Goal: Transaction & Acquisition: Purchase product/service

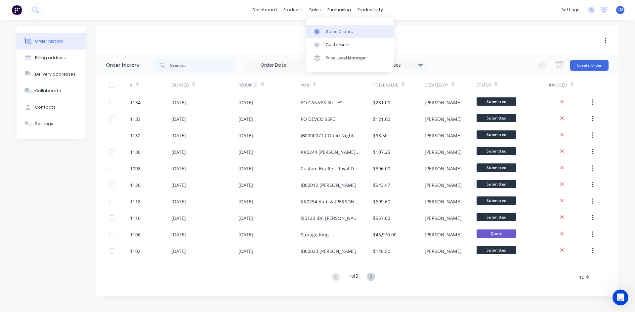
click at [334, 33] on div "Sales Orders" at bounding box center [339, 32] width 27 height 6
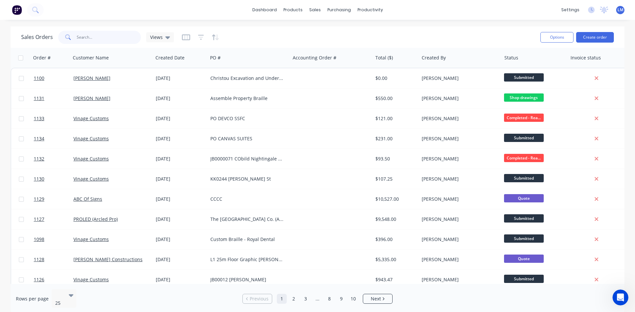
click at [91, 37] on input "text" at bounding box center [109, 37] width 64 height 13
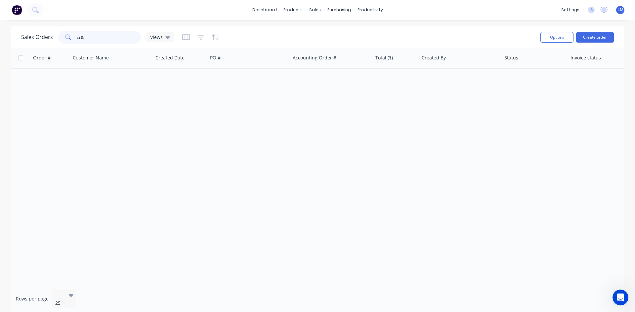
click at [81, 38] on input "cs&" at bounding box center [109, 37] width 64 height 13
type input "cs&"
click at [162, 37] on div "Views" at bounding box center [160, 37] width 20 height 6
click at [169, 108] on button "Archived" at bounding box center [185, 107] width 75 height 8
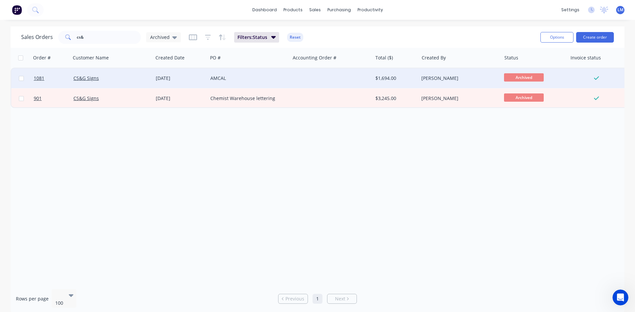
click at [247, 76] on div "AMCAL" at bounding box center [246, 78] width 73 height 7
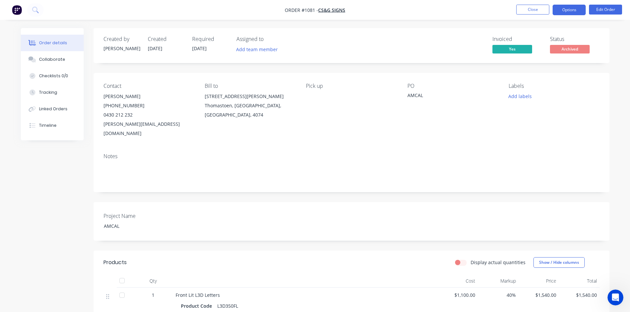
click at [573, 12] on button "Options" at bounding box center [569, 10] width 33 height 11
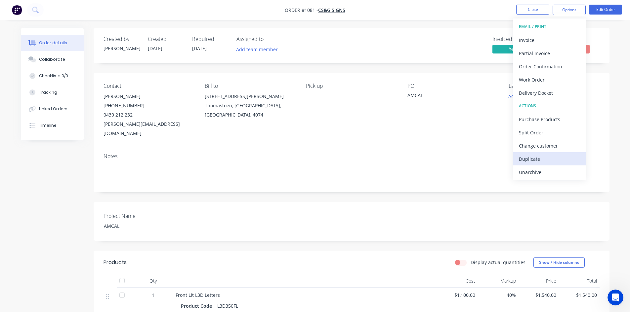
click at [541, 159] on div "Duplicate" at bounding box center [549, 159] width 61 height 10
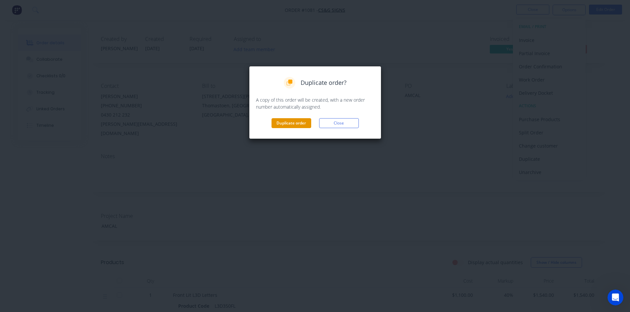
click at [296, 122] on button "Duplicate order" at bounding box center [291, 123] width 40 height 10
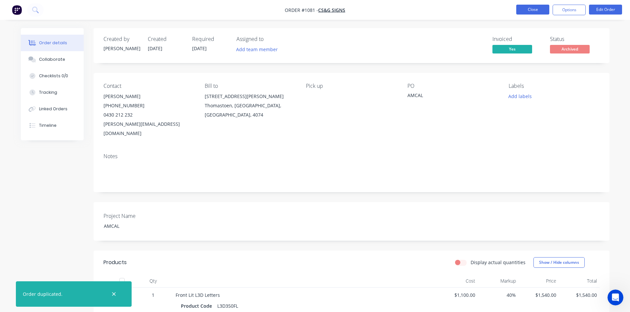
click at [527, 10] on button "Close" at bounding box center [532, 10] width 33 height 10
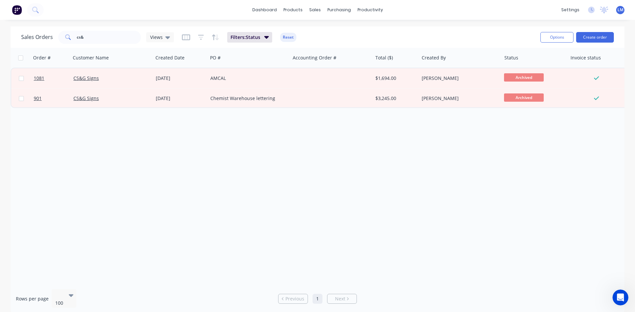
click at [282, 168] on div "Order # Customer Name Created Date PO # Accounting Order # Total ($) Created By…" at bounding box center [318, 166] width 614 height 236
drag, startPoint x: 91, startPoint y: 34, endPoint x: 71, endPoint y: 35, distance: 20.2
click at [71, 35] on div "cs&" at bounding box center [99, 37] width 83 height 13
click at [256, 183] on div "Order # Customer Name Created Date PO # Accounting Order # Total ($) Created By…" at bounding box center [318, 166] width 614 height 236
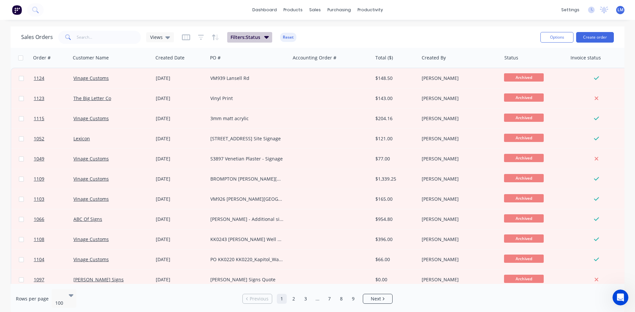
click at [266, 37] on icon "button" at bounding box center [266, 37] width 5 height 3
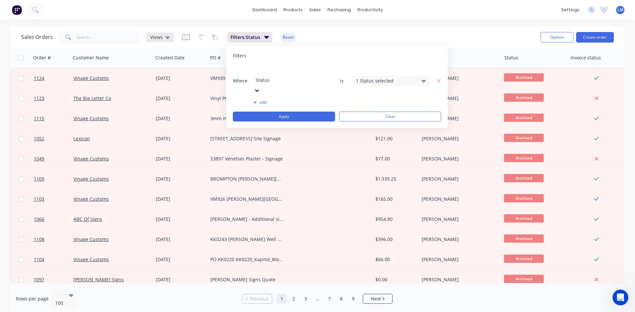
click at [161, 38] on span "Views" at bounding box center [156, 37] width 13 height 7
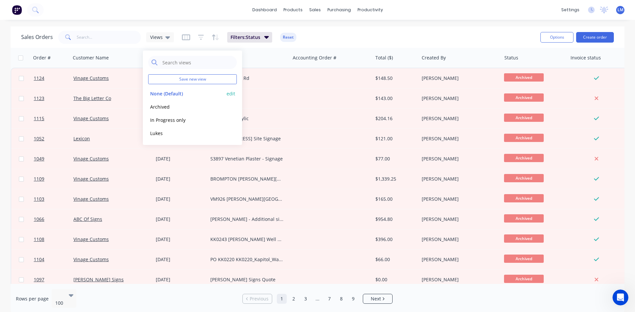
click at [167, 94] on button "None (Default)" at bounding box center [185, 94] width 75 height 8
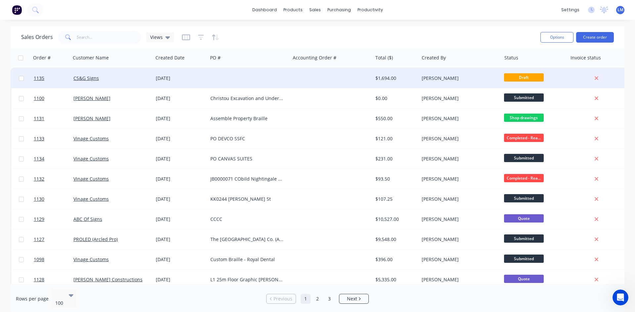
click at [200, 77] on div "[DATE]" at bounding box center [180, 78] width 49 height 7
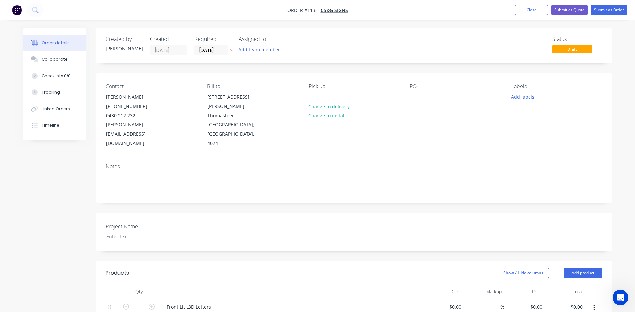
type input "$1,100.00"
type input "40"
type input "$1,540.00"
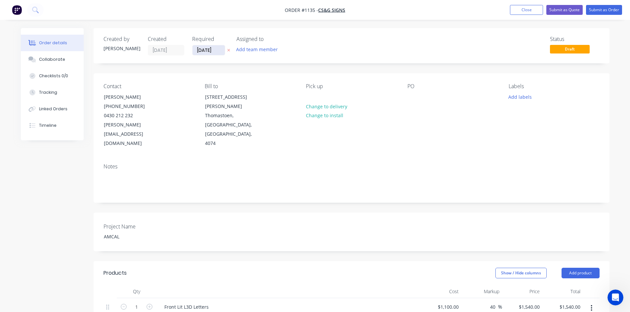
click at [221, 48] on input "[DATE]" at bounding box center [208, 50] width 32 height 10
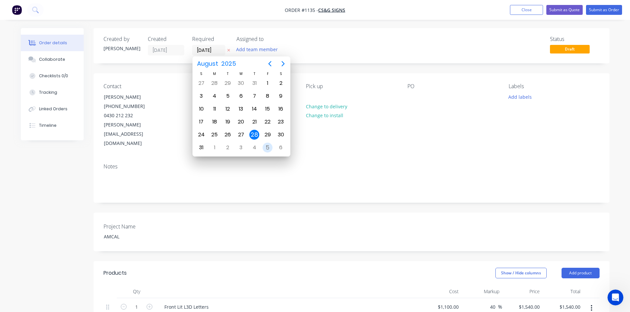
click at [269, 151] on div "5" at bounding box center [268, 148] width 10 height 10
type input "[DATE]"
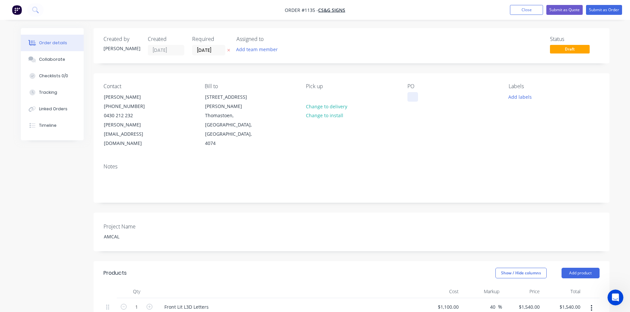
click at [415, 100] on div at bounding box center [412, 97] width 11 height 10
click at [221, 262] on header "Products Show / Hide columns Add product" at bounding box center [352, 274] width 516 height 24
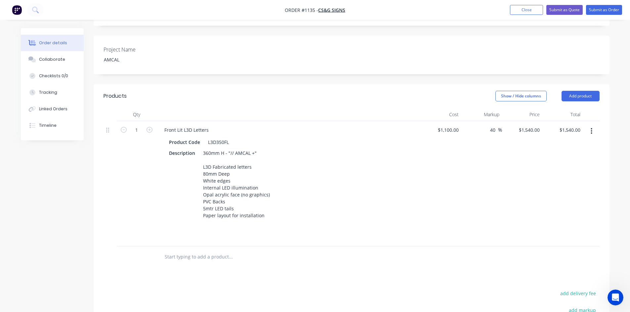
scroll to position [165, 0]
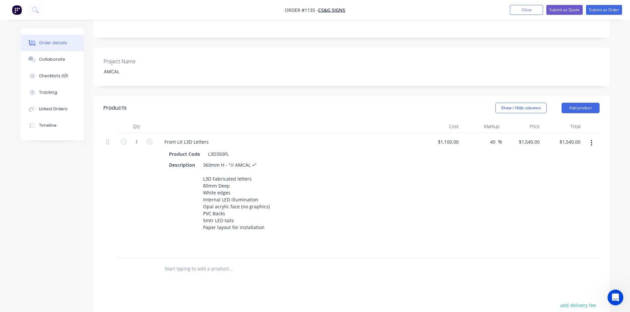
click at [593, 137] on button "button" at bounding box center [592, 143] width 16 height 12
click at [568, 169] on div "Duplicate" at bounding box center [568, 174] width 51 height 10
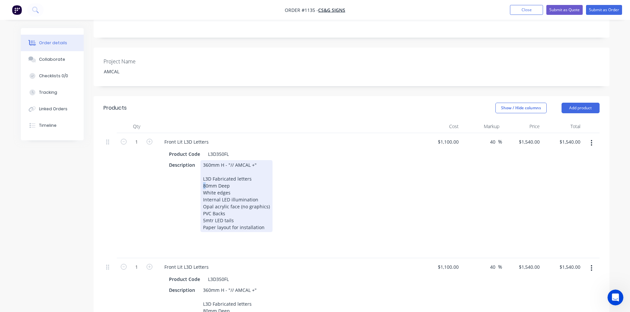
click at [206, 168] on div "360mm H - "// AMCAL +" L3D Fabricated letters 80mm Deep White edges Internal LE…" at bounding box center [236, 196] width 72 height 72
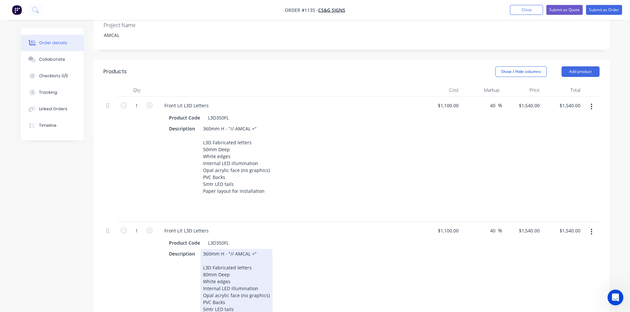
scroll to position [231, 0]
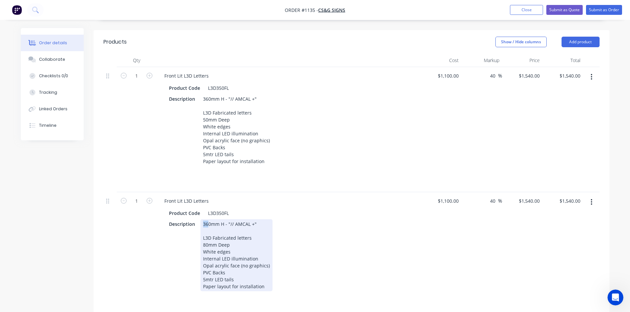
drag, startPoint x: 208, startPoint y: 205, endPoint x: 200, endPoint y: 207, distance: 8.8
click at [200, 220] on div "360mm H - "// AMCAL +" L3D Fabricated letters 80mm Deep White edges Internal LE…" at bounding box center [236, 256] width 72 height 72
click at [162, 254] on div "Product Code L3D350FL Description 700mm H - "// AMCAL +" L3D Fabricated letters…" at bounding box center [288, 260] width 259 height 106
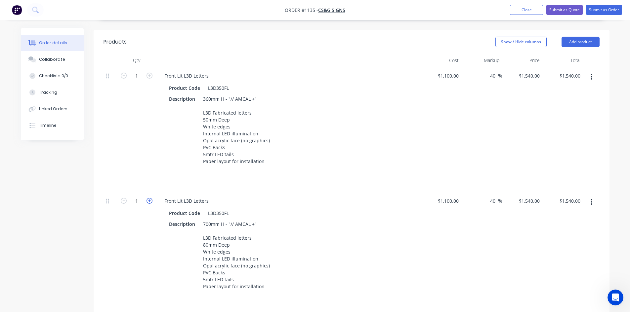
click at [147, 198] on icon "button" at bounding box center [149, 201] width 6 height 6
type input "2"
type input "$3,080.00"
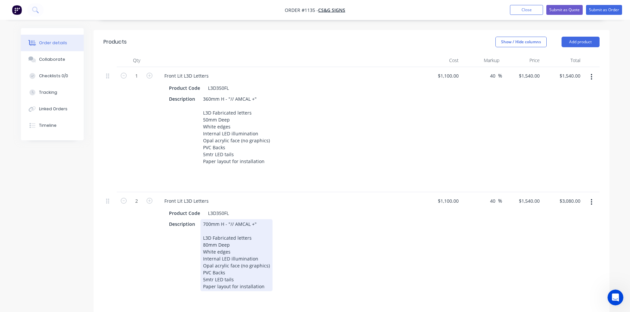
click at [358, 245] on div "Description 700mm H - "// AMCAL +" L3D Fabricated letters 80mm Deep White edges…" at bounding box center [287, 256] width 242 height 72
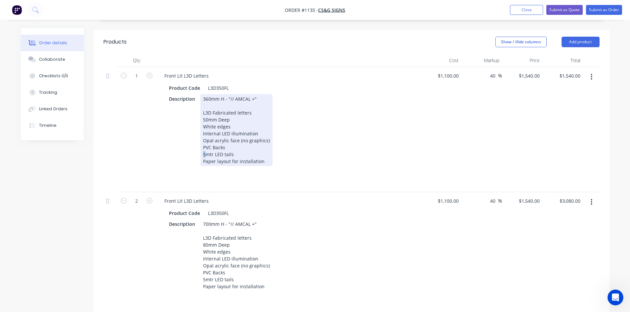
drag, startPoint x: 205, startPoint y: 135, endPoint x: 195, endPoint y: 138, distance: 10.3
click at [196, 136] on div "Description 360mm H - "// AMCAL +" L3D Fabricated letters 50mm Deep White edges…" at bounding box center [287, 130] width 242 height 72
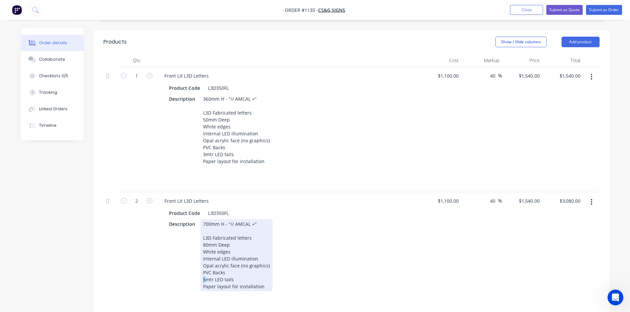
drag, startPoint x: 205, startPoint y: 262, endPoint x: 200, endPoint y: 262, distance: 4.3
click at [200, 262] on div "700mm H - "// AMCAL +" L3D Fabricated letters 80mm Deep White edges Internal LE…" at bounding box center [236, 256] width 72 height 72
click at [358, 271] on div "Description 700mm H - "// AMCAL +" L3D Fabricated letters 80mm Deep White edges…" at bounding box center [287, 256] width 242 height 72
click at [202, 233] on div "700mm H - "// AMCAL +" L3D Fabricated letters 80mm Deep White edges Internal LE…" at bounding box center [236, 256] width 72 height 72
click at [385, 265] on div "Description 700mm H - "// AMCAL +" L3D Fabricated letters 80mm Deep White edges…" at bounding box center [287, 256] width 242 height 72
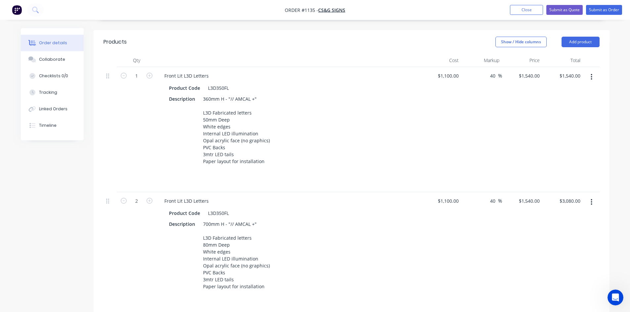
click at [130, 282] on div "2" at bounding box center [137, 254] width 40 height 125
drag, startPoint x: 444, startPoint y: 58, endPoint x: 458, endPoint y: 58, distance: 13.9
click at [458, 71] on input "1100" at bounding box center [454, 76] width 14 height 10
type input "$1,080.00"
type input "$1,512.00"
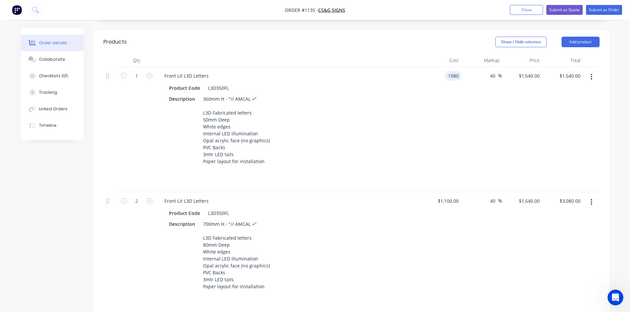
type input "$1,512.00"
click at [437, 264] on div "$1,100.00 $1,100.00" at bounding box center [441, 254] width 41 height 125
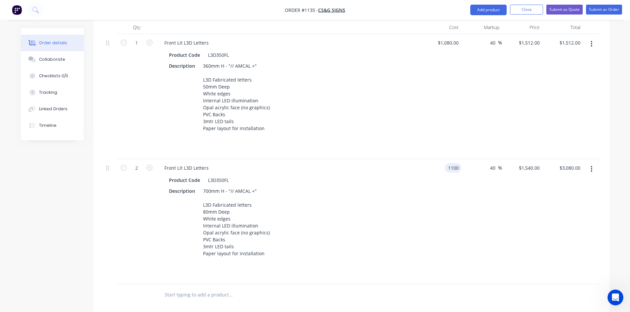
drag, startPoint x: 440, startPoint y: 148, endPoint x: 464, endPoint y: 152, distance: 23.4
click at [463, 159] on div "2 Front Lit L3D Letters Product Code L3D350FL Description 700mm H - "// AMCAL +…" at bounding box center [351, 221] width 496 height 125
type input "$2,300.00"
type input "$3,220.00"
type input "$6,440.00"
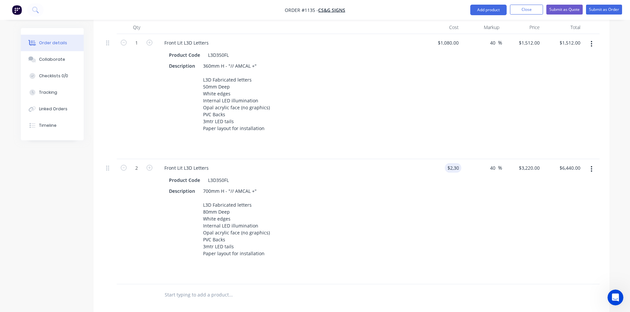
click at [467, 220] on div "40 40 %" at bounding box center [481, 221] width 41 height 125
click at [445, 163] on div "2300 2300" at bounding box center [453, 168] width 17 height 10
type input "$2,200.00"
type input "$3,080.00"
type input "$6,160.00"
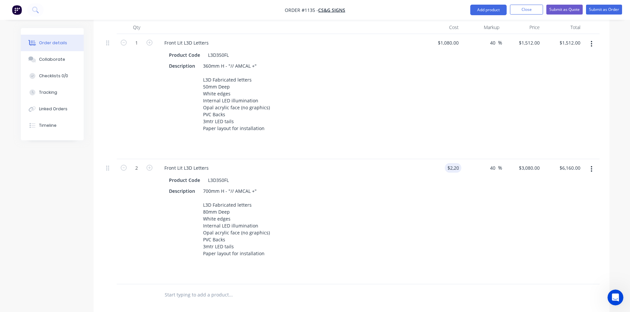
click at [480, 226] on div "40 40 %" at bounding box center [481, 221] width 41 height 125
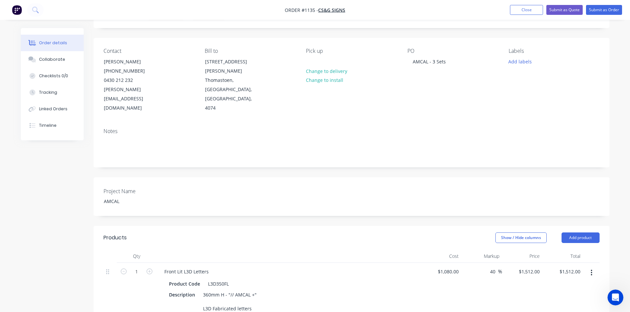
scroll to position [0, 0]
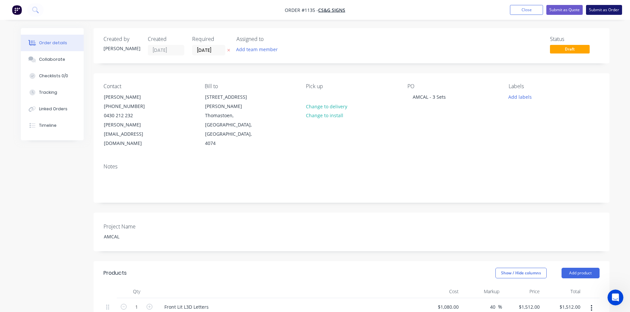
click at [605, 8] on button "Submit as Order" at bounding box center [604, 10] width 36 height 10
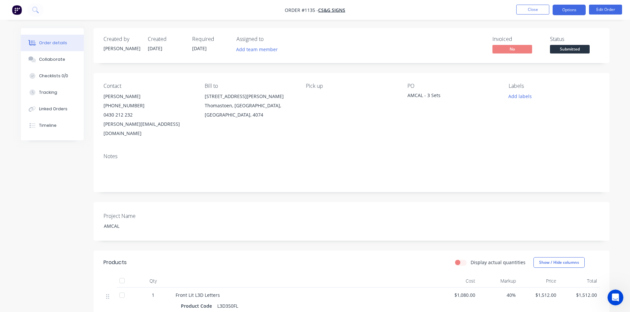
click at [569, 8] on button "Options" at bounding box center [569, 10] width 33 height 11
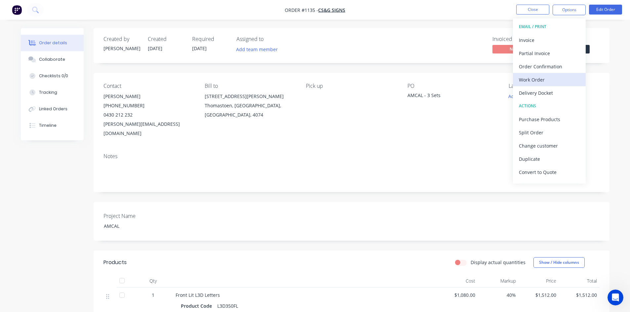
click at [546, 81] on div "Work Order" at bounding box center [549, 80] width 61 height 10
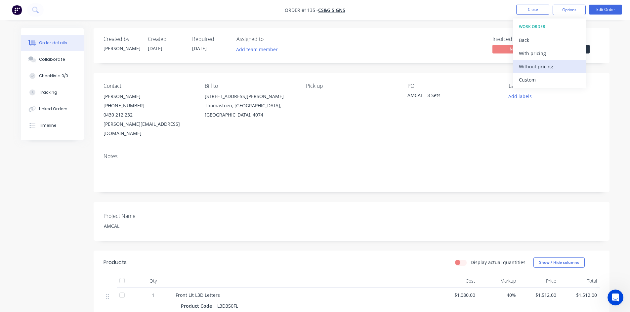
click at [541, 69] on div "Without pricing" at bounding box center [549, 67] width 61 height 10
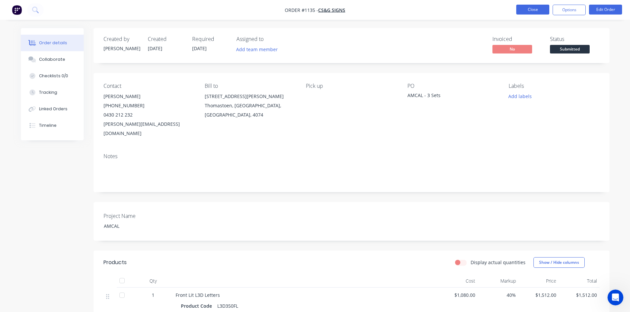
click at [528, 10] on button "Close" at bounding box center [532, 10] width 33 height 10
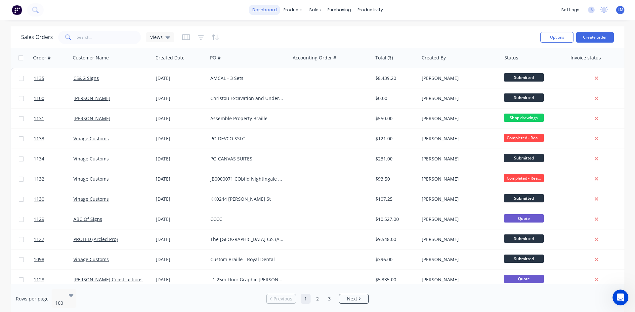
click at [264, 10] on link "dashboard" at bounding box center [264, 10] width 31 height 10
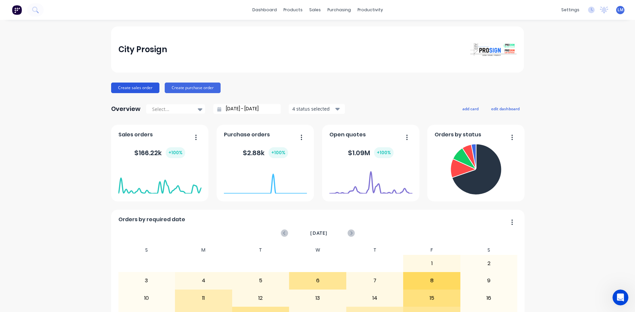
click at [139, 85] on button "Create sales order" at bounding box center [135, 88] width 48 height 11
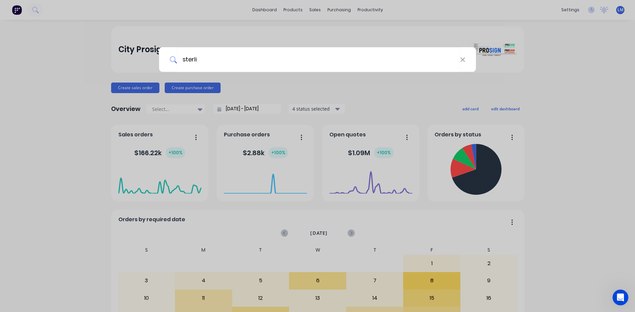
type input "sterli"
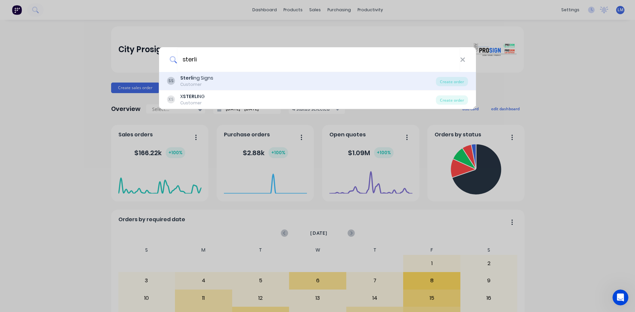
click at [199, 83] on div "Customer" at bounding box center [196, 85] width 33 height 6
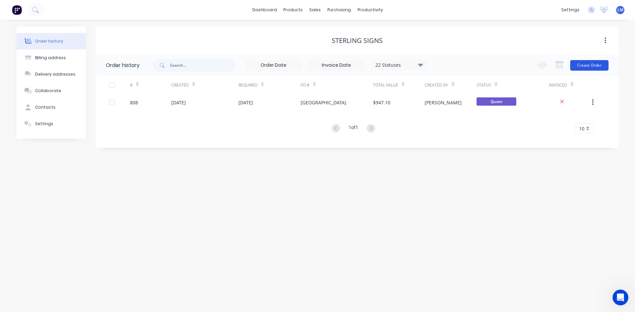
click at [586, 67] on button "Create Order" at bounding box center [589, 65] width 38 height 11
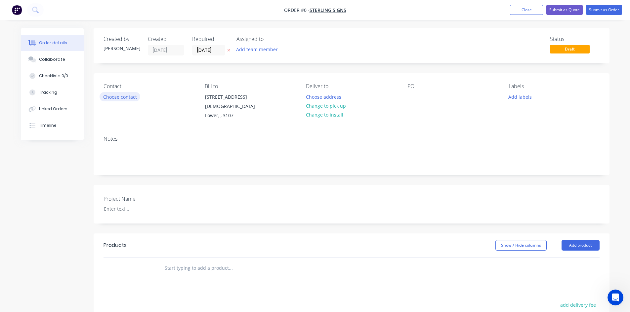
click at [121, 101] on button "Choose contact" at bounding box center [120, 96] width 41 height 9
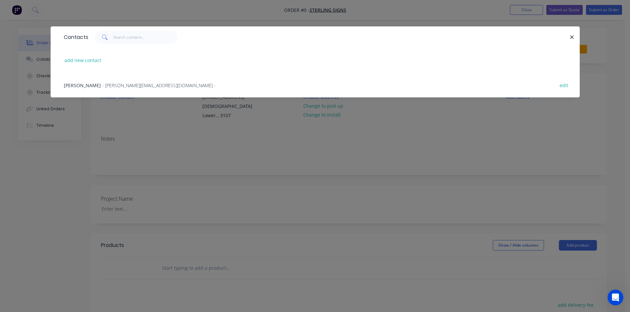
click at [107, 84] on span "- [PERSON_NAME][EMAIL_ADDRESS][DOMAIN_NAME] -" at bounding box center [158, 85] width 113 height 6
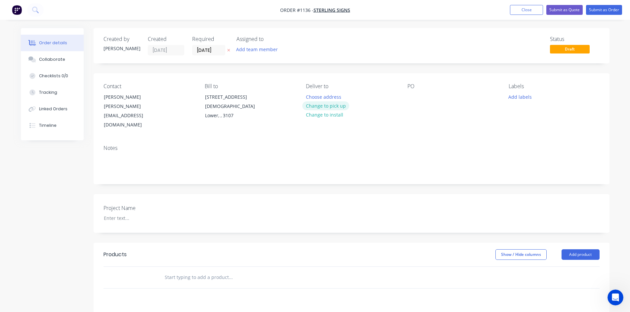
click at [340, 109] on button "Change to pick up" at bounding box center [325, 106] width 47 height 9
click at [409, 99] on div at bounding box center [412, 97] width 11 height 10
drag, startPoint x: 468, startPoint y: 98, endPoint x: 404, endPoint y: 101, distance: 63.9
click at [404, 101] on div "Contact Adam [EMAIL_ADDRESS][DOMAIN_NAME] Bill to [STREET_ADDRESS] Pick up Chan…" at bounding box center [352, 106] width 516 height 66
copy div "MOSCAPE - Crane signage"
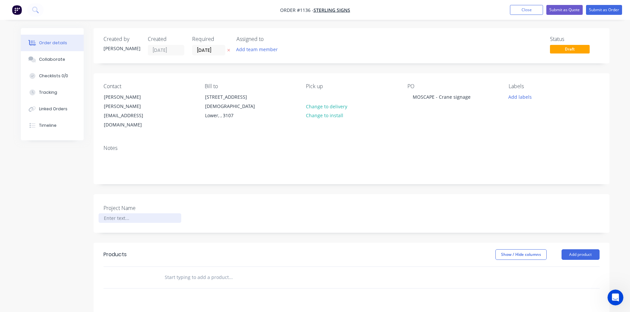
click at [136, 214] on div at bounding box center [140, 219] width 83 height 10
paste div
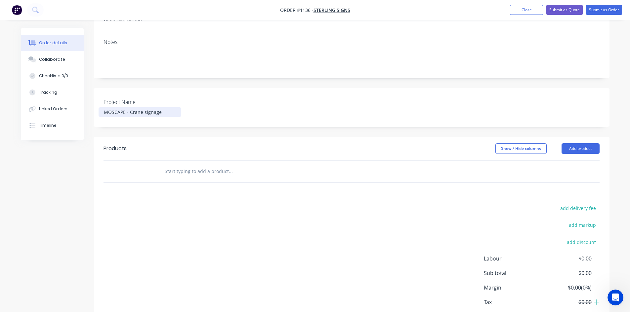
scroll to position [132, 0]
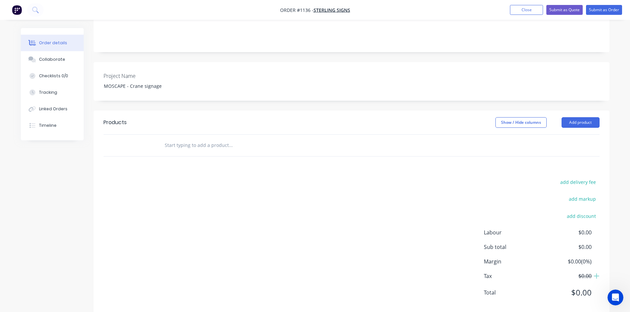
click at [207, 139] on input "text" at bounding box center [230, 145] width 132 height 13
type input "misc"
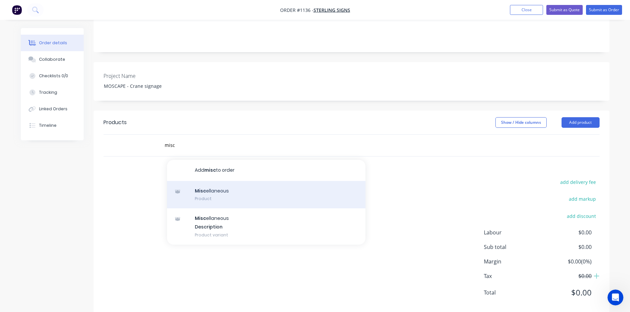
click at [217, 181] on div "Misc ellaneous Product" at bounding box center [266, 195] width 198 height 28
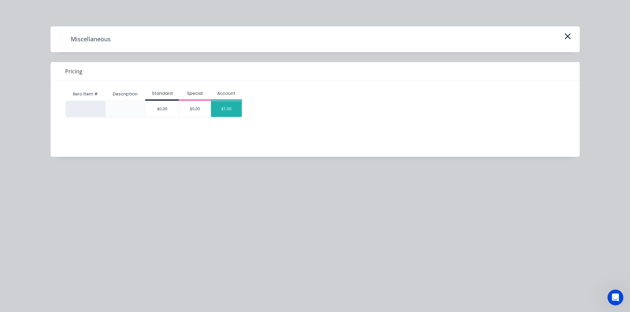
click at [224, 103] on div "$1.00" at bounding box center [226, 109] width 31 height 16
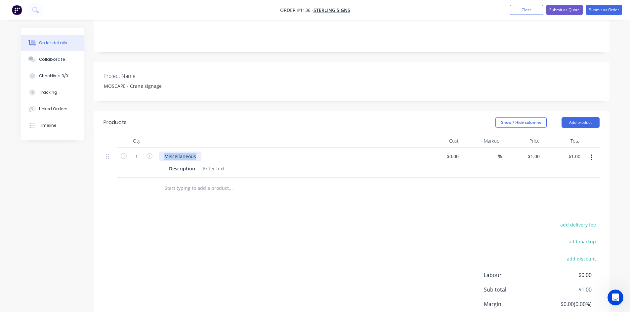
drag, startPoint x: 195, startPoint y: 146, endPoint x: 159, endPoint y: 151, distance: 37.0
click at [159, 152] on div "Miscellaneous" at bounding box center [288, 157] width 259 height 10
click at [196, 152] on div "Miscellaneous" at bounding box center [180, 157] width 42 height 10
drag, startPoint x: 197, startPoint y: 145, endPoint x: 167, endPoint y: 144, distance: 30.1
click at [167, 152] on div "Miscellaneous" at bounding box center [180, 157] width 42 height 10
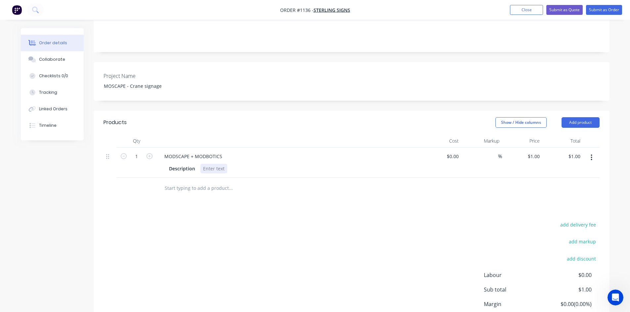
click at [214, 164] on div at bounding box center [213, 169] width 27 height 10
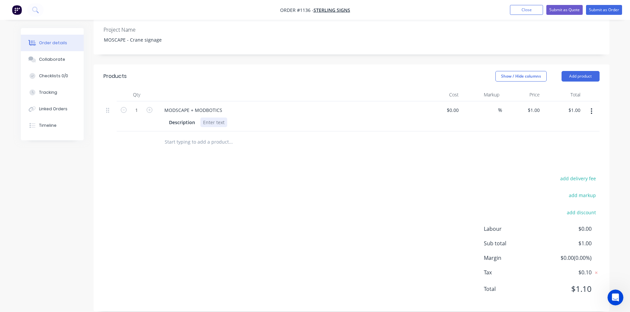
click at [207, 118] on div at bounding box center [213, 123] width 27 height 10
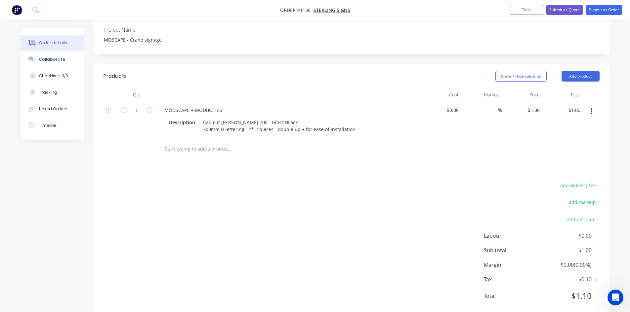
click at [318, 255] on div "add delivery fee add markup add discount Labour $0.00 Sub total $1.00 Margin $0…" at bounding box center [351, 245] width 496 height 128
click at [295, 158] on div "Products Show / Hide columns Add product Qty Cost Markup Price Total 1 MODSCAPE…" at bounding box center [352, 191] width 516 height 254
click at [149, 107] on icon "button" at bounding box center [149, 110] width 6 height 6
type input "2"
type input "$2.00"
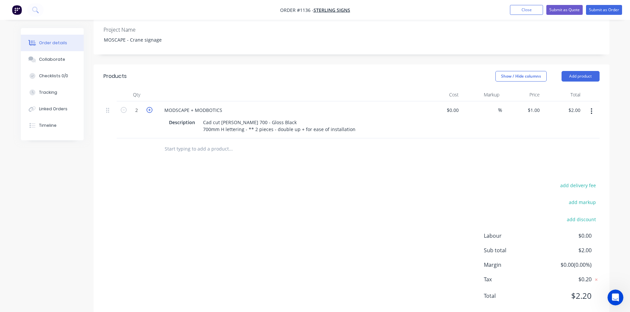
click at [150, 107] on icon "button" at bounding box center [149, 110] width 6 height 6
type input "3"
type input "$3.00"
click at [332, 215] on div "add delivery fee add markup add discount Labour $0.00 Sub total $3.00 Margin $0…" at bounding box center [351, 245] width 496 height 128
click at [58, 57] on div "Collaborate" at bounding box center [52, 60] width 26 height 6
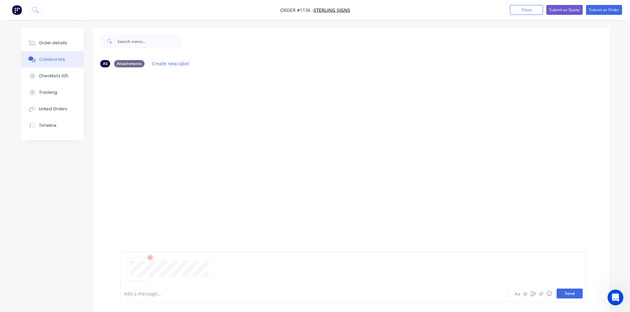
click at [570, 297] on button "Send" at bounding box center [570, 294] width 26 height 10
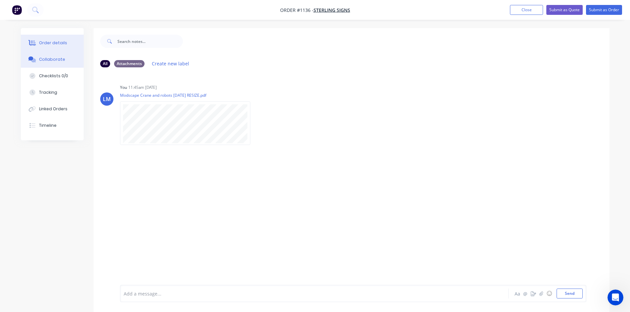
click at [47, 41] on div "Order details" at bounding box center [53, 43] width 28 height 6
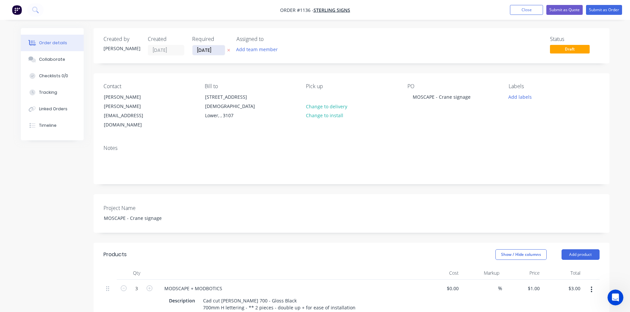
click at [214, 51] on input "[DATE]" at bounding box center [208, 50] width 32 height 10
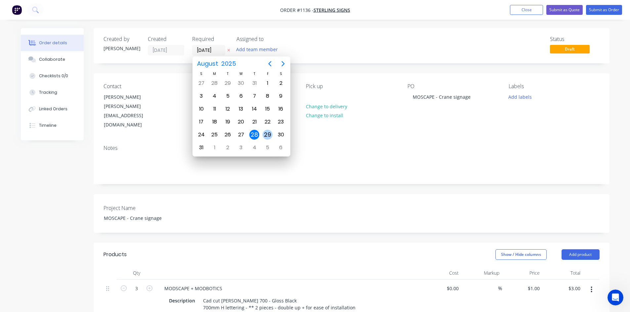
click at [269, 135] on div "29" at bounding box center [268, 135] width 10 height 10
type input "[DATE]"
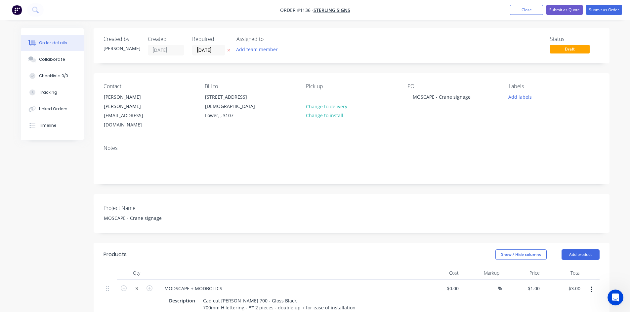
click at [322, 217] on div "Project Name [PERSON_NAME] - Crane signage" at bounding box center [352, 213] width 516 height 39
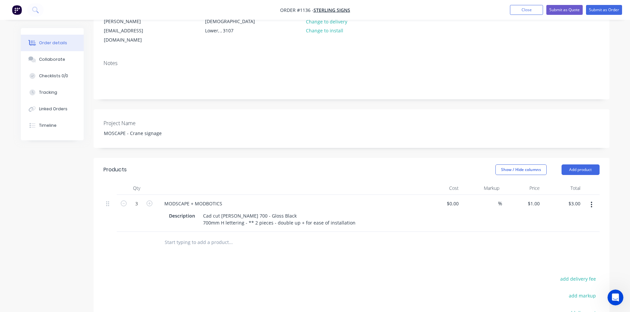
scroll to position [99, 0]
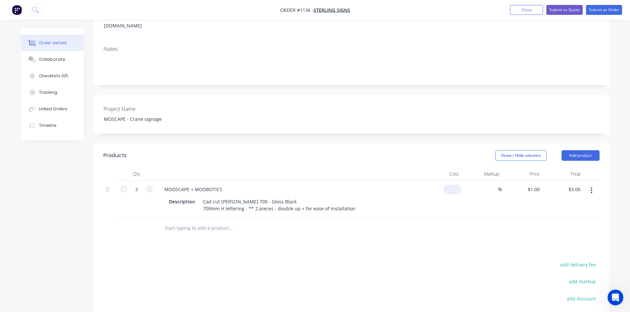
click at [453, 185] on div "$0.00" at bounding box center [452, 190] width 18 height 10
type input "$1,550.00"
type input "$4,650.00"
click at [496, 185] on input at bounding box center [494, 190] width 8 height 10
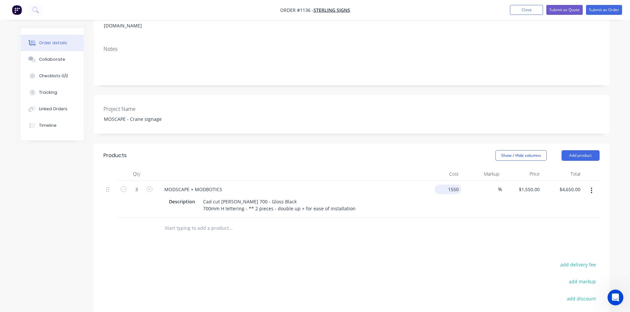
click at [446, 185] on div "1550 $1,550.00" at bounding box center [448, 190] width 27 height 10
type input "$500.00"
type input "$1,500.00"
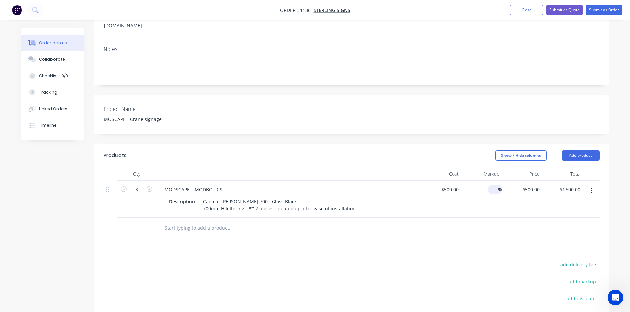
click at [489, 185] on div "%" at bounding box center [495, 190] width 14 height 10
type input "40"
type input "$700.00"
type input "$2,100.00"
click at [482, 242] on div "Products Show / Hide columns Add product Qty Cost Markup Price Total 3 MODSCAPE…" at bounding box center [352, 271] width 516 height 254
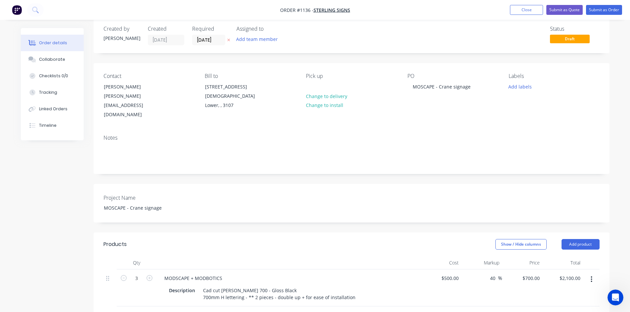
scroll to position [0, 0]
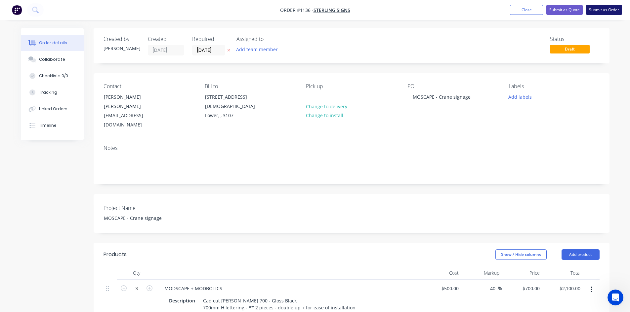
click at [600, 11] on button "Submit as Order" at bounding box center [604, 10] width 36 height 10
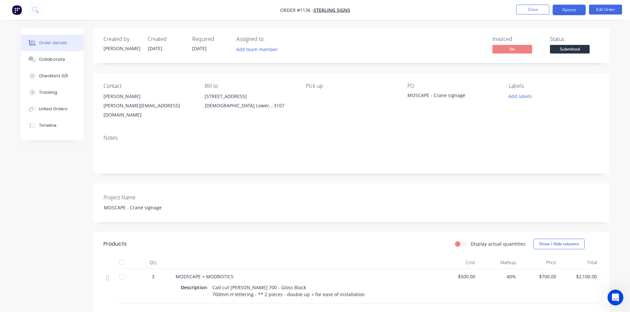
click at [571, 10] on button "Options" at bounding box center [569, 10] width 33 height 11
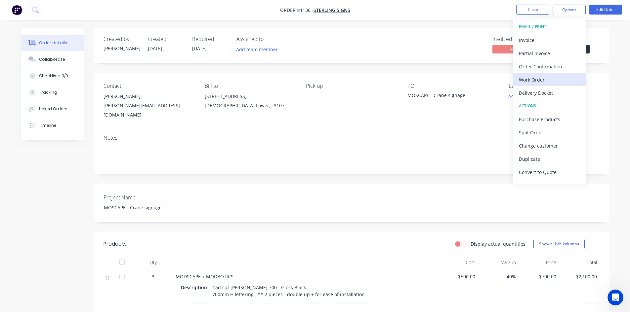
click at [542, 81] on div "Work Order" at bounding box center [549, 80] width 61 height 10
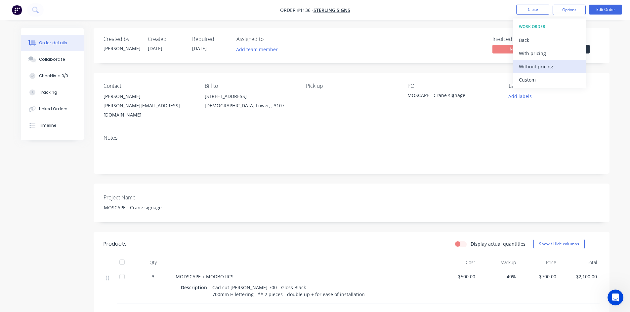
click at [542, 68] on div "Without pricing" at bounding box center [549, 67] width 61 height 10
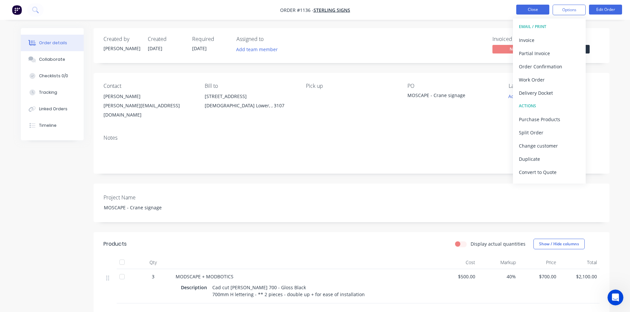
click at [532, 10] on button "Close" at bounding box center [532, 10] width 33 height 10
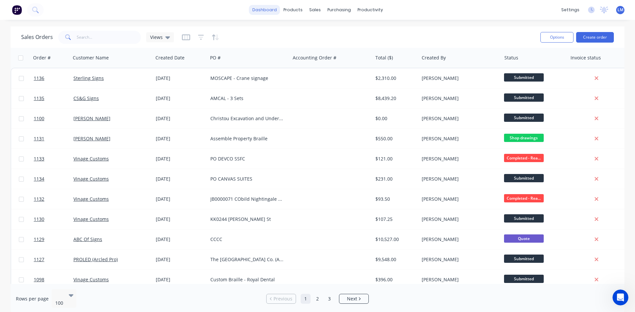
click at [270, 11] on link "dashboard" at bounding box center [264, 10] width 31 height 10
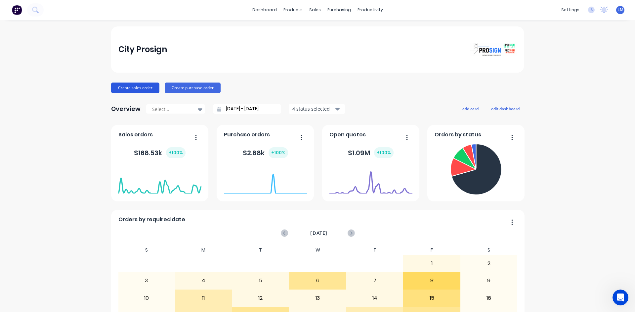
click at [122, 87] on button "Create sales order" at bounding box center [135, 88] width 48 height 11
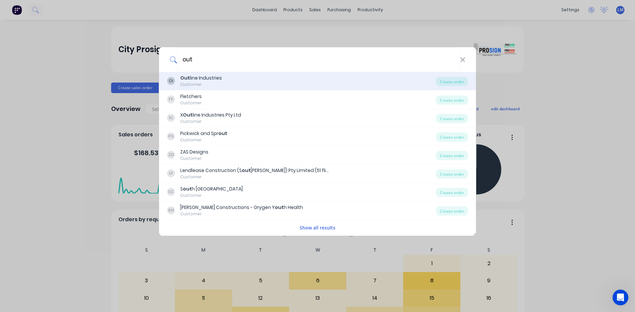
type input "out"
click at [208, 84] on div "Customer" at bounding box center [201, 85] width 42 height 6
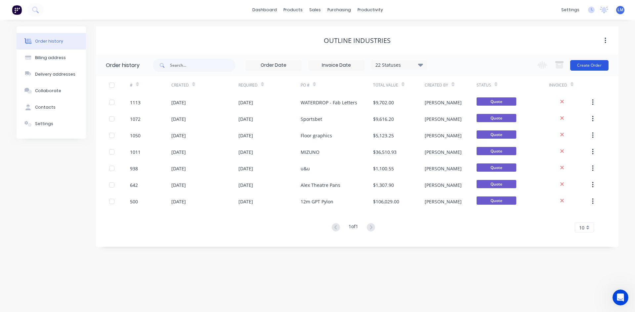
click at [589, 66] on button "Create Order" at bounding box center [589, 65] width 38 height 11
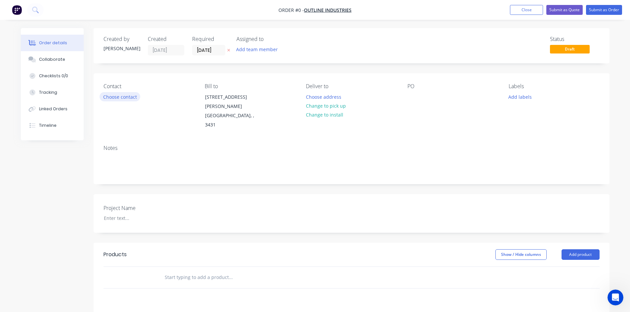
click at [125, 97] on button "Choose contact" at bounding box center [120, 96] width 41 height 9
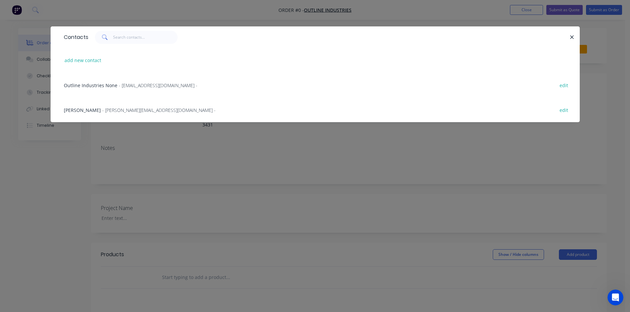
click at [102, 111] on span "- [PERSON_NAME][EMAIL_ADDRESS][DOMAIN_NAME] -" at bounding box center [158, 110] width 113 height 6
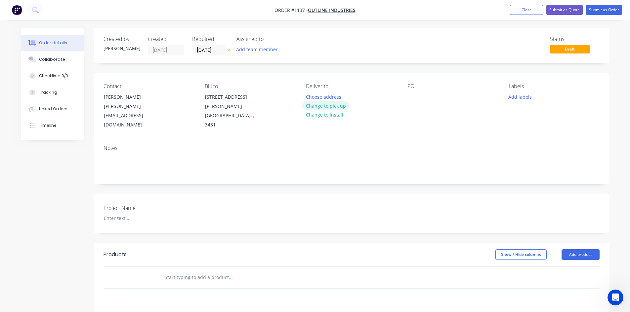
click at [336, 105] on button "Change to pick up" at bounding box center [325, 106] width 47 height 9
click at [408, 98] on div at bounding box center [412, 97] width 11 height 10
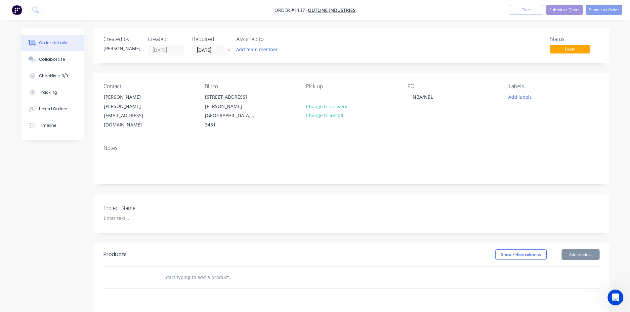
click at [360, 204] on div "Project Name" at bounding box center [352, 213] width 516 height 39
drag, startPoint x: 425, startPoint y: 98, endPoint x: 406, endPoint y: 99, distance: 19.2
click at [406, 99] on div "Contact [PERSON_NAME] [PERSON_NAME][EMAIL_ADDRESS][DOMAIN_NAME] Bill to [STREET…" at bounding box center [352, 106] width 516 height 66
copy div "NBA/NBL"
click at [133, 214] on div at bounding box center [140, 219] width 83 height 10
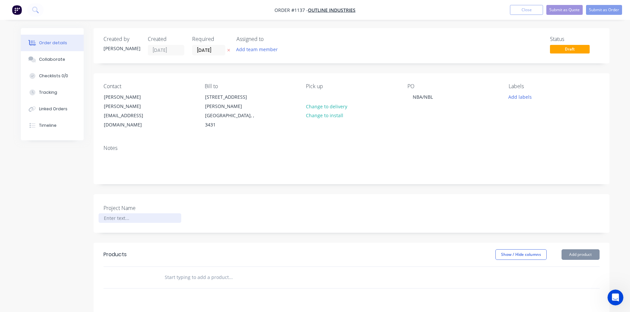
paste div
click at [184, 271] on input "text" at bounding box center [230, 277] width 132 height 13
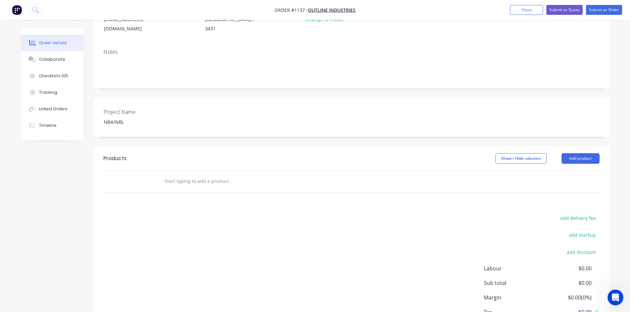
scroll to position [99, 0]
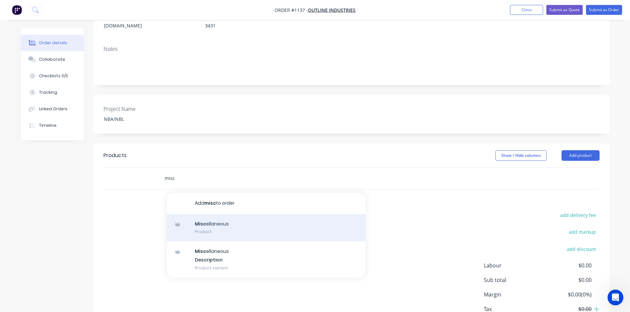
type input "misc"
click at [209, 214] on div "Misc ellaneous Product" at bounding box center [266, 228] width 198 height 28
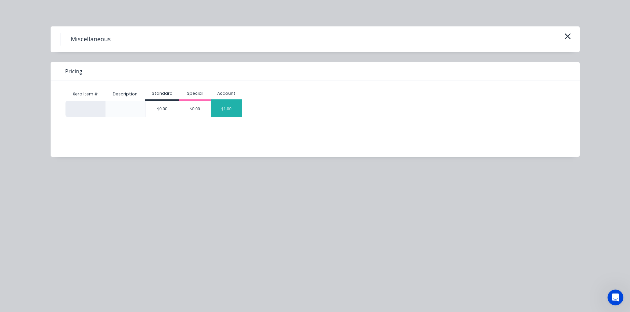
click at [239, 106] on div "$1.00" at bounding box center [226, 109] width 31 height 16
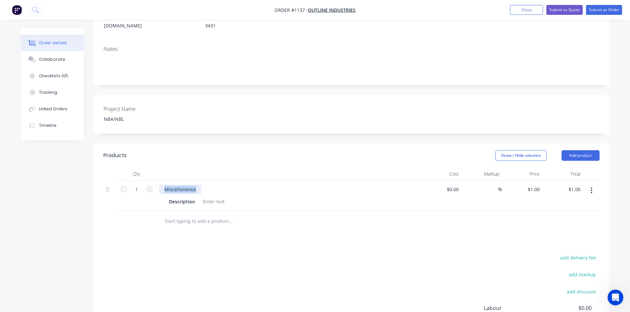
drag, startPoint x: 197, startPoint y: 172, endPoint x: 154, endPoint y: 173, distance: 43.0
click at [154, 181] on div "1 Miscellaneous Description $0.00 $0.00 % $1.00 $1.00 $1.00 $1.00" at bounding box center [351, 196] width 496 height 30
click at [215, 197] on div at bounding box center [213, 202] width 27 height 10
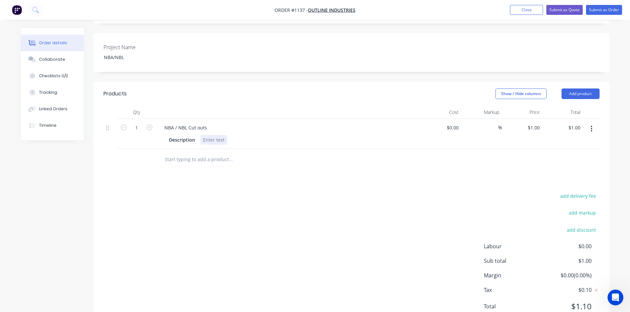
scroll to position [171, 0]
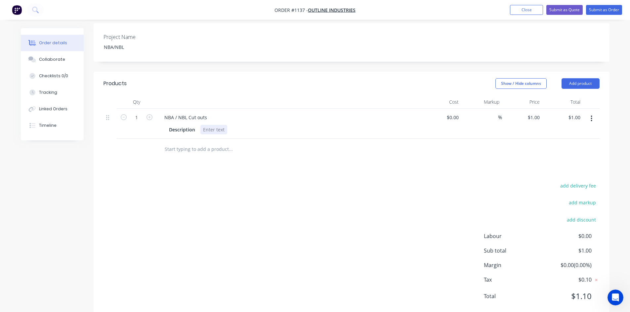
click at [214, 125] on div at bounding box center [213, 130] width 27 height 10
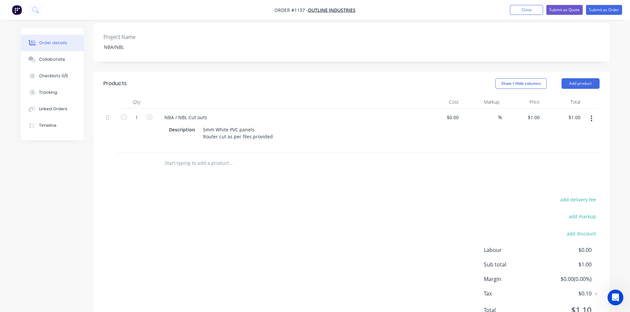
click at [312, 197] on div "add delivery fee add markup add discount Labour $0.00 Sub total $1.00 Margin $0…" at bounding box center [351, 259] width 496 height 128
click at [309, 229] on div "add delivery fee add markup add discount Labour $0.00 Sub total $1.00 Margin $0…" at bounding box center [351, 259] width 496 height 128
click at [270, 125] on div "5mm White PVC panels Router cut as per files provided" at bounding box center [237, 136] width 75 height 23
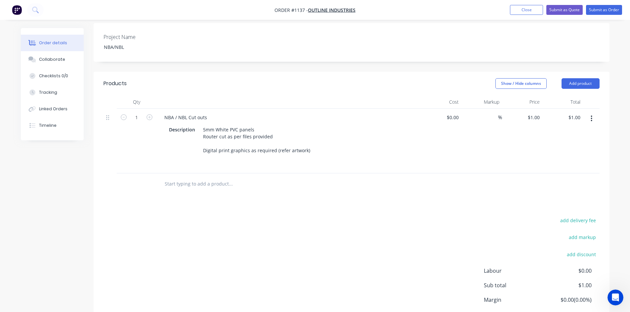
click at [331, 231] on div "add delivery fee add markup add discount Labour $0.00 Sub total $1.00 Margin $0…" at bounding box center [351, 280] width 496 height 128
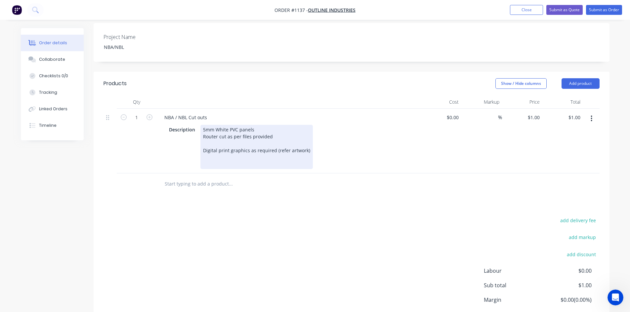
click at [245, 147] on div "5mm White PVC panels Router cut as per files provided Digital print graphics as…" at bounding box center [256, 147] width 112 height 44
click at [248, 147] on div "5mm White PVC panels Router cut as per files provided Digital print graphics as…" at bounding box center [256, 147] width 112 height 44
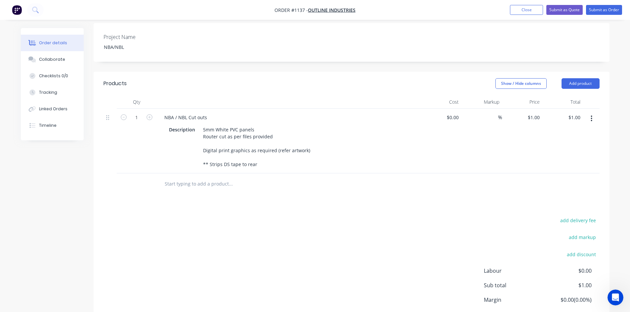
drag, startPoint x: 393, startPoint y: 176, endPoint x: 405, endPoint y: 170, distance: 13.2
click at [393, 176] on div at bounding box center [275, 184] width 238 height 21
click at [593, 113] on button "button" at bounding box center [592, 119] width 16 height 12
click at [568, 145] on div "Duplicate" at bounding box center [568, 150] width 51 height 10
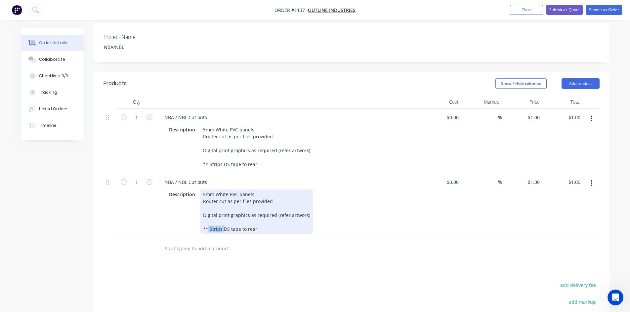
drag, startPoint x: 208, startPoint y: 212, endPoint x: 222, endPoint y: 212, distance: 13.9
click at [222, 212] on div "5mm White PVC panels Router cut as per files provided Digital print graphics as…" at bounding box center [256, 212] width 112 height 44
